Goal: Information Seeking & Learning: Learn about a topic

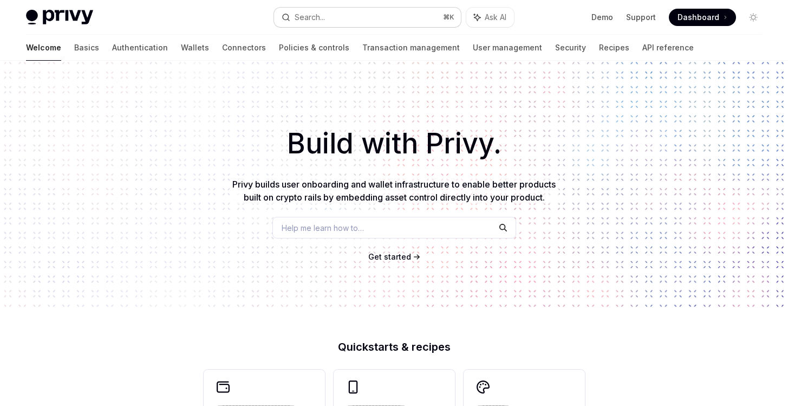
click at [337, 23] on button "Search... ⌘ K" at bounding box center [367, 17] width 186 height 19
type textarea "*"
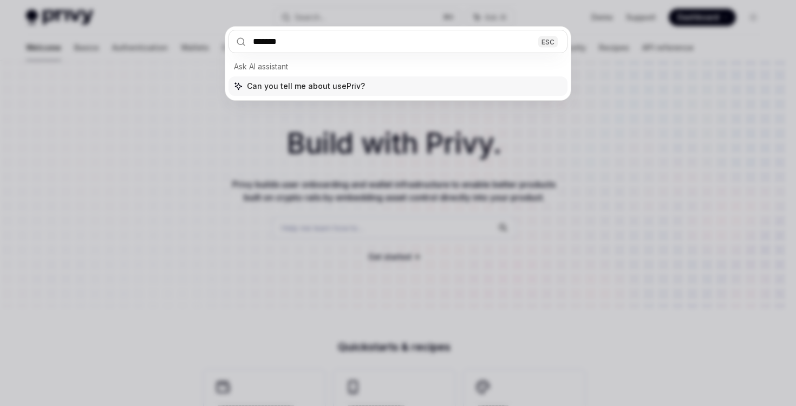
type input "********"
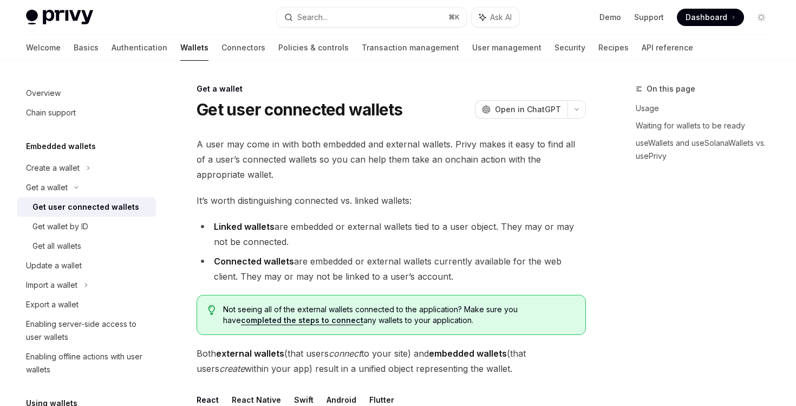
type textarea "*"
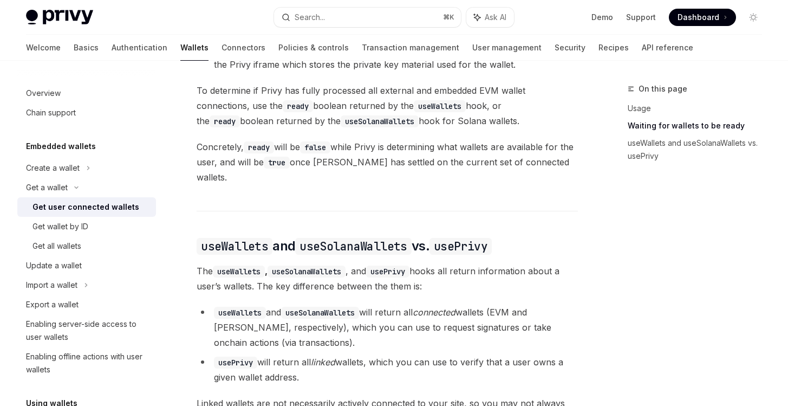
scroll to position [823, 0]
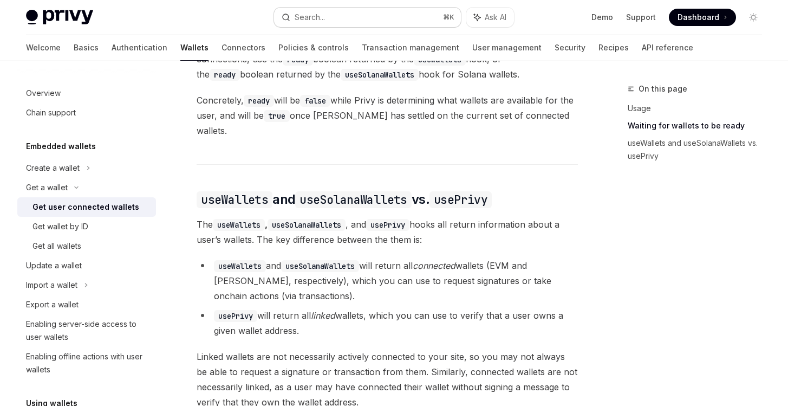
click at [355, 18] on button "Search... ⌘ K" at bounding box center [367, 17] width 186 height 19
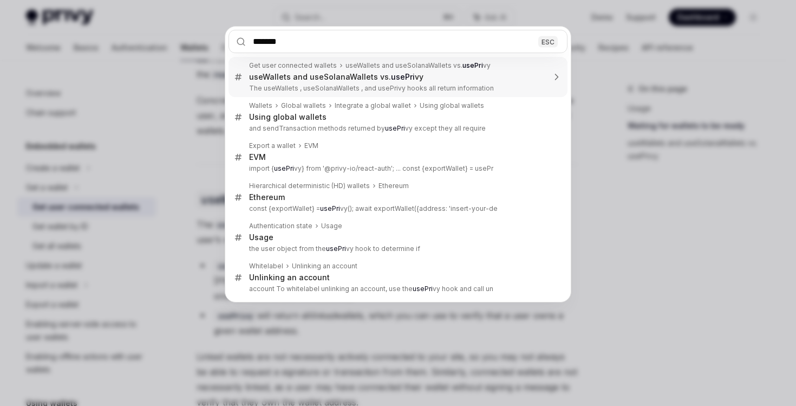
type input "********"
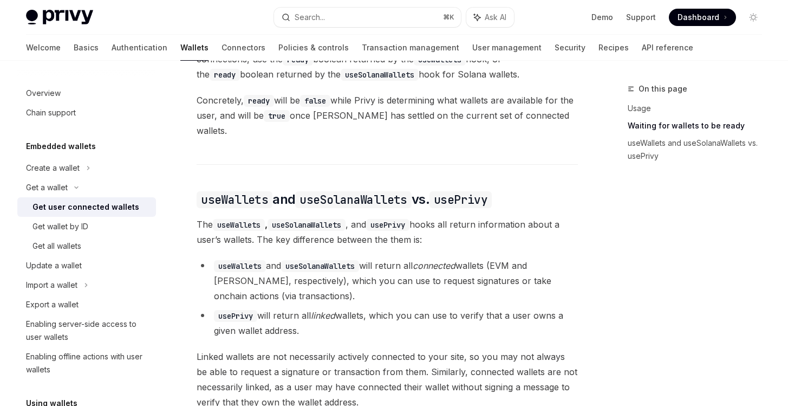
type textarea "*"
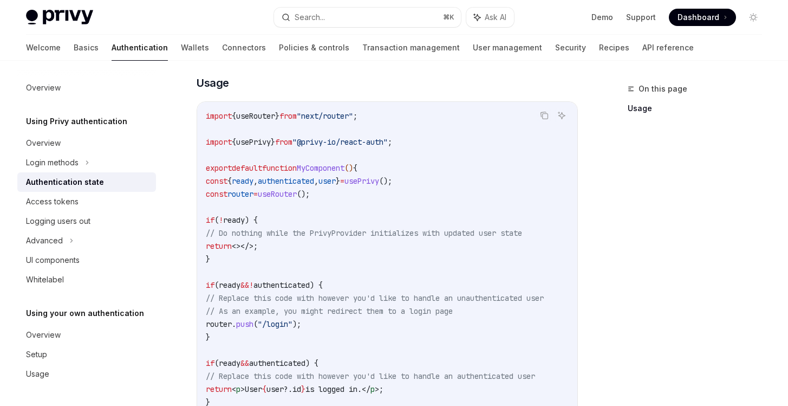
scroll to position [392, 0]
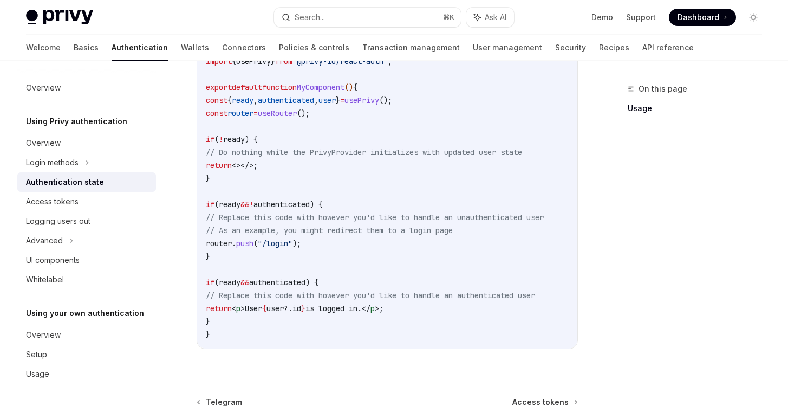
click at [379, 101] on span "usePrivy" at bounding box center [361, 100] width 35 height 10
click at [380, 113] on code "import { useRouter } from "next/router" ; import { usePrivy } from "@privy-io/r…" at bounding box center [388, 185] width 364 height 312
